Goal: Task Accomplishment & Management: Use online tool/utility

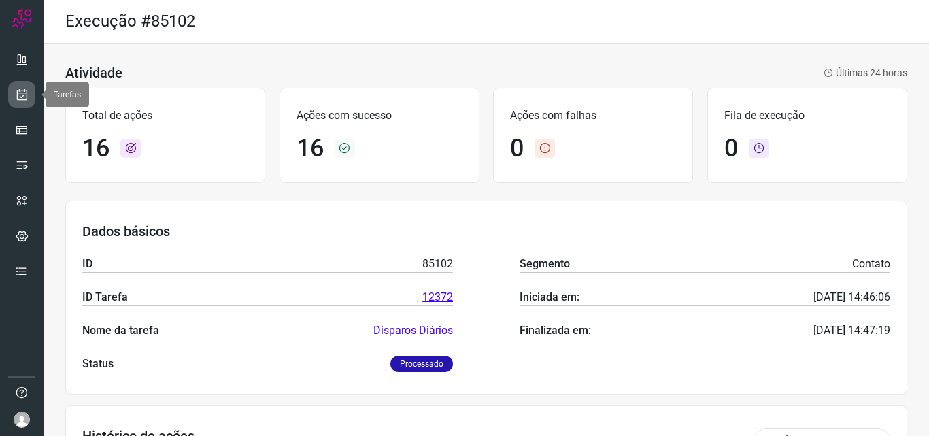
click at [31, 95] on link at bounding box center [21, 94] width 27 height 27
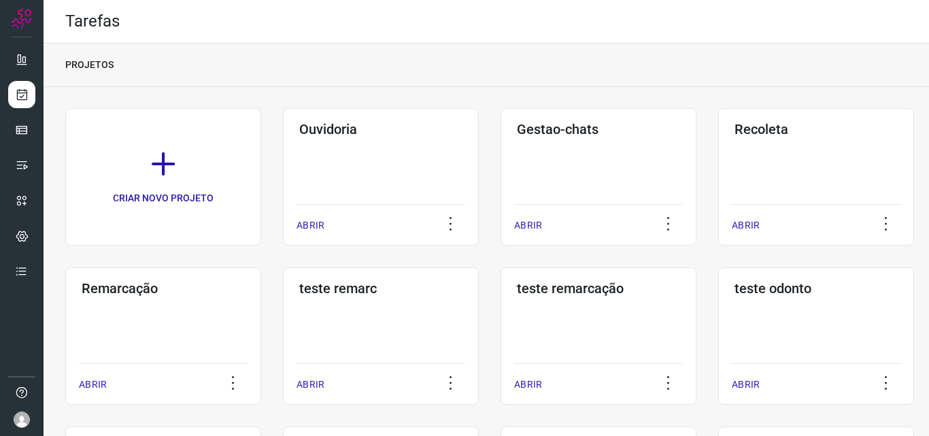
click at [102, 280] on h3 "Remarcação" at bounding box center [163, 288] width 163 height 16
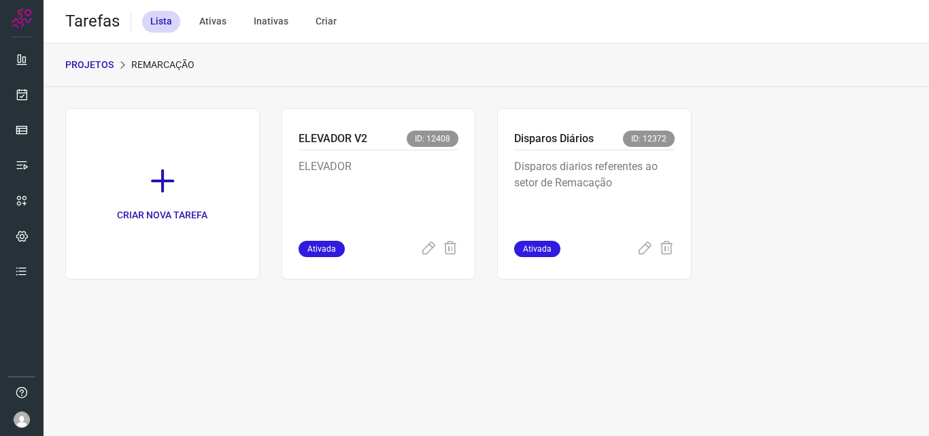
click at [609, 182] on p "Disparos diarios referentes ao setor de Remacação" at bounding box center [594, 192] width 160 height 68
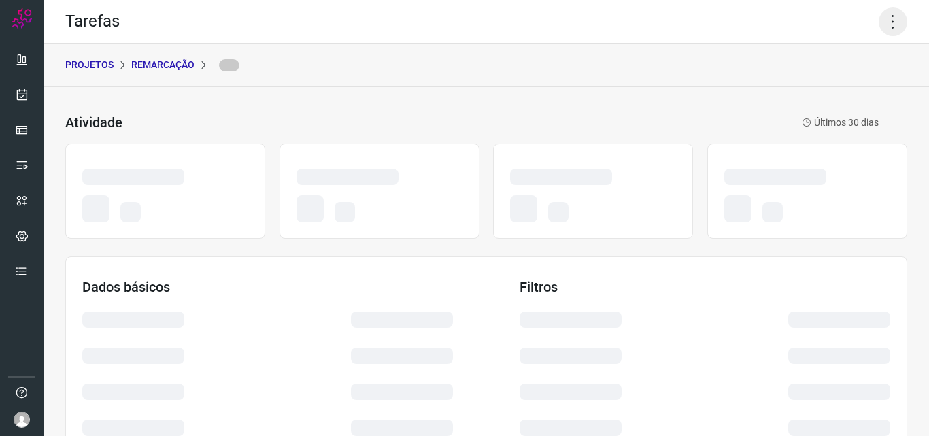
click at [882, 14] on icon at bounding box center [892, 21] width 29 height 29
click at [883, 22] on icon at bounding box center [892, 21] width 29 height 29
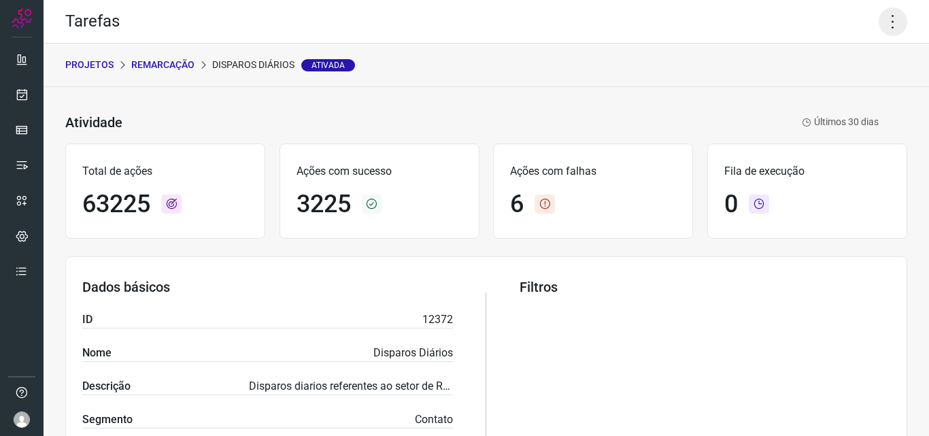
click at [883, 22] on icon at bounding box center [892, 21] width 29 height 29
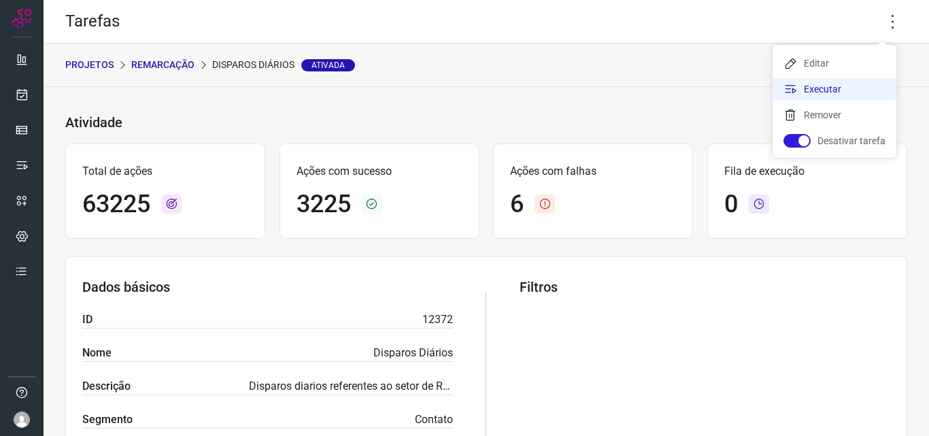
click at [844, 86] on li "Executar" at bounding box center [834, 89] width 124 height 22
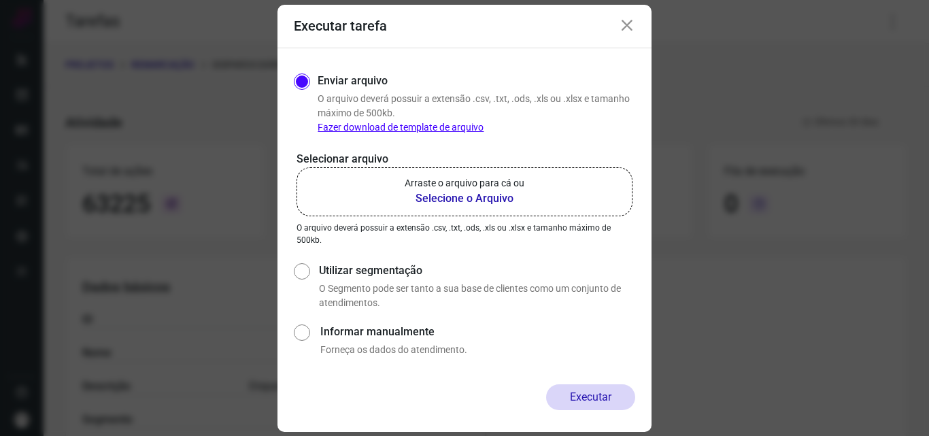
click at [481, 200] on b "Selecione o Arquivo" at bounding box center [465, 198] width 120 height 16
click at [0, 0] on input "Arraste o arquivo para cá ou Selecione o Arquivo" at bounding box center [0, 0] width 0 height 0
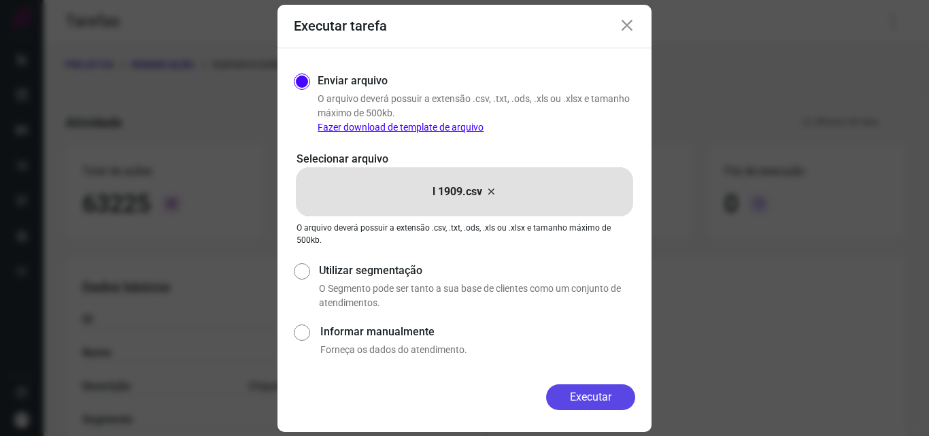
click at [592, 388] on button "Executar" at bounding box center [590, 397] width 89 height 26
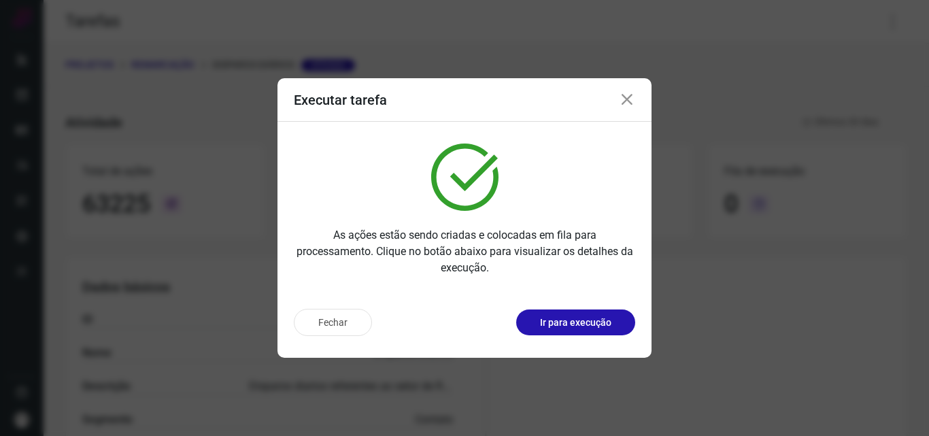
click at [587, 321] on p "Ir para execução" at bounding box center [575, 322] width 71 height 14
